Goal: Transaction & Acquisition: Purchase product/service

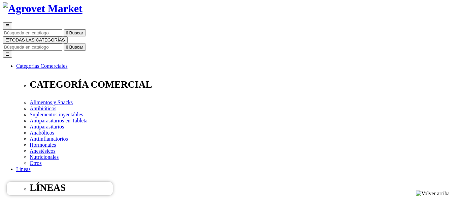
scroll to position [110, 0]
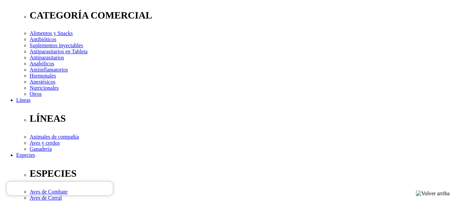
type input "9"
select select "5"
